Goal: Task Accomplishment & Management: Use online tool/utility

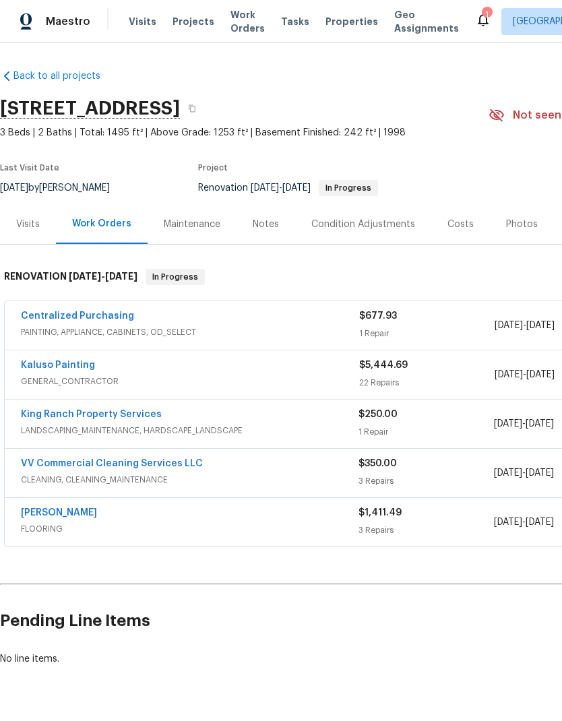
click at [260, 323] on div "Centralized Purchasing" at bounding box center [190, 317] width 338 height 16
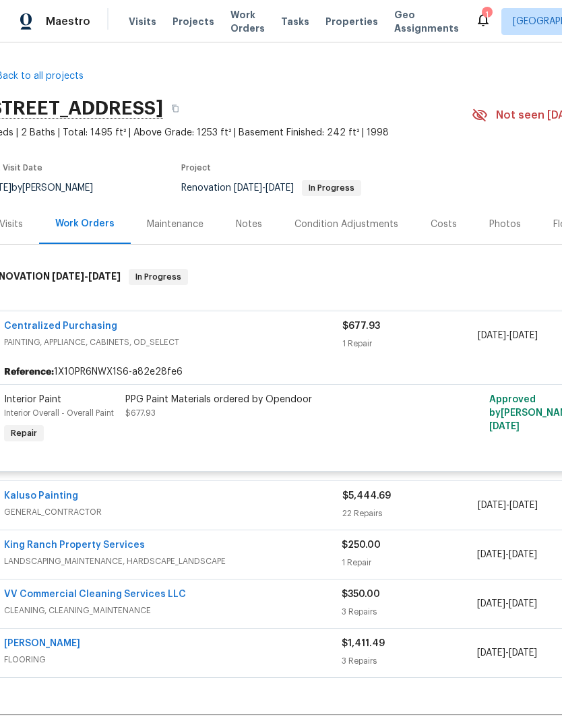
scroll to position [0, 16]
click at [263, 404] on div "PPG Paint Materials ordered by Opendoor" at bounding box center [273, 399] width 295 height 13
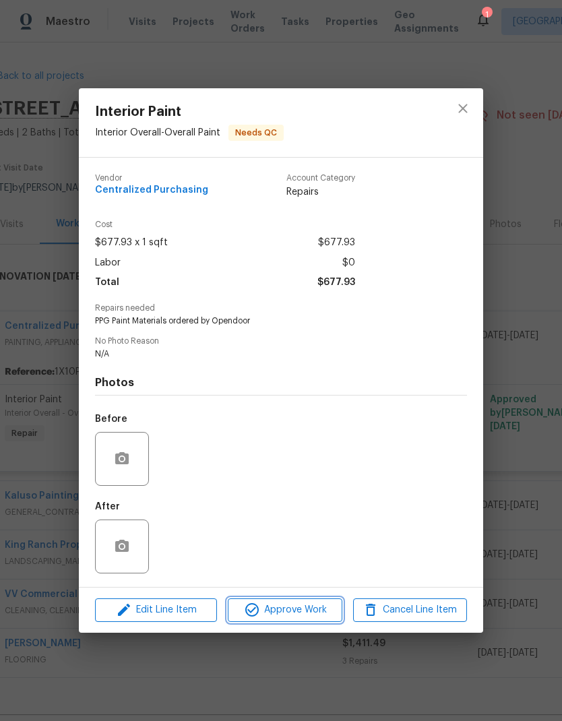
click at [303, 613] on span "Approve Work" at bounding box center [285, 610] width 106 height 17
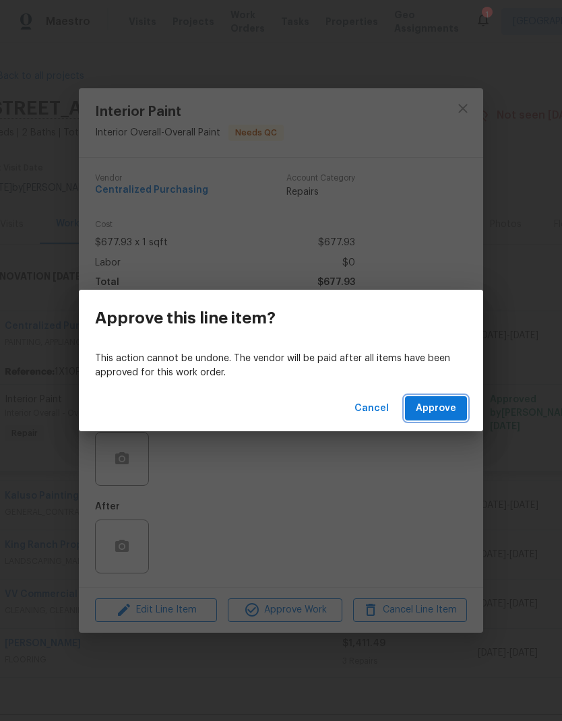
click at [446, 408] on span "Approve" at bounding box center [436, 408] width 40 height 17
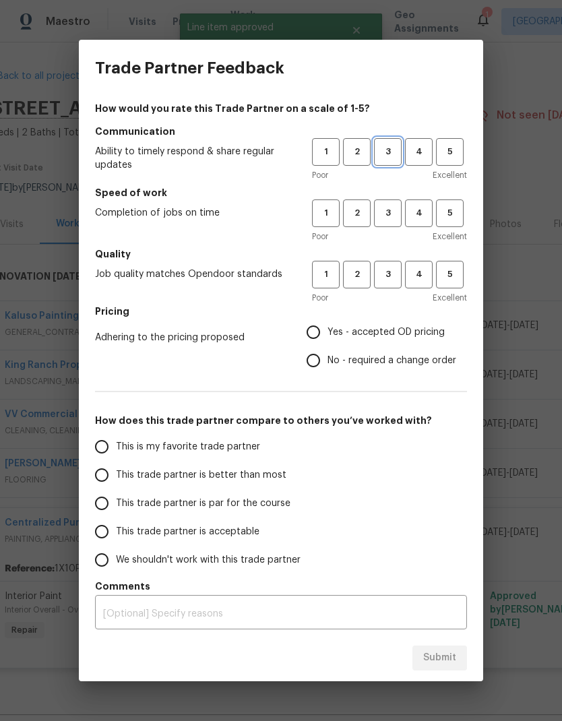
click at [394, 160] on button "3" at bounding box center [388, 152] width 28 height 28
click at [397, 213] on span "3" at bounding box center [387, 212] width 25 height 15
click at [385, 286] on button "3" at bounding box center [388, 275] width 28 height 28
click at [321, 334] on input "Yes - accepted OD pricing" at bounding box center [313, 332] width 28 height 28
radio input "true"
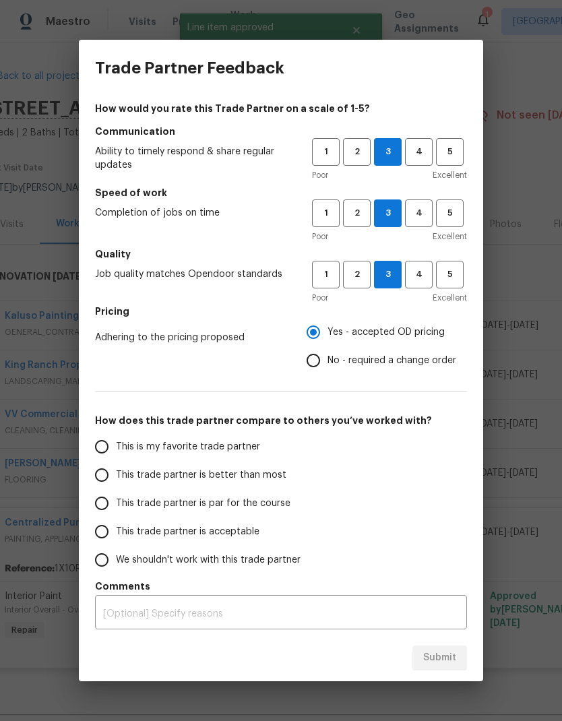
click at [114, 449] on input "This is my favorite trade partner" at bounding box center [102, 446] width 28 height 28
radio input "false"
click at [112, 476] on input "This trade partner is better than most" at bounding box center [102, 475] width 28 height 28
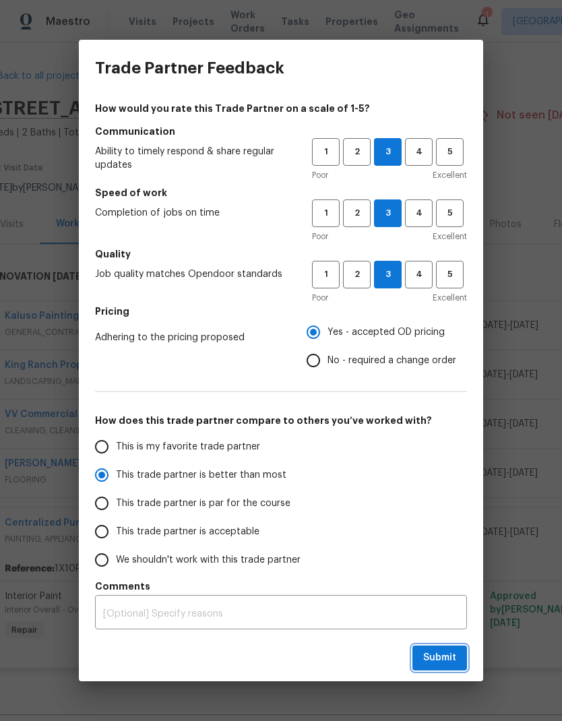
click at [456, 661] on button "Submit" at bounding box center [439, 657] width 55 height 25
radio input "true"
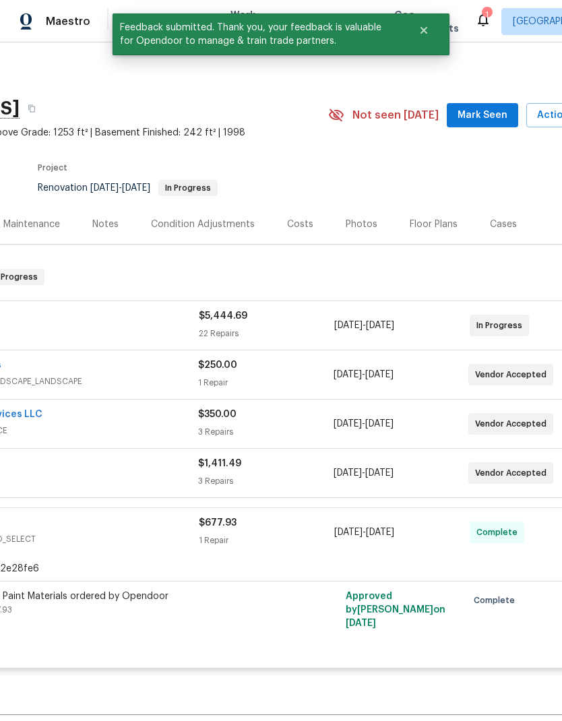
scroll to position [0, 160]
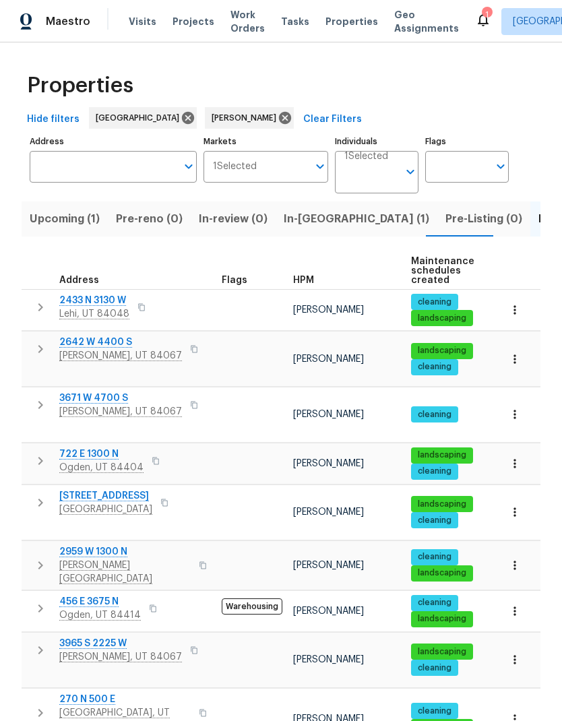
click at [98, 706] on span "[GEOGRAPHIC_DATA], UT 84660" at bounding box center [124, 719] width 131 height 27
